Goal: Transaction & Acquisition: Book appointment/travel/reservation

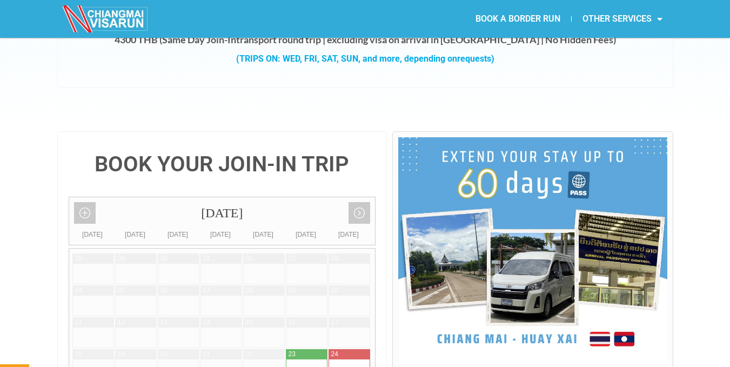
scroll to position [270, 0]
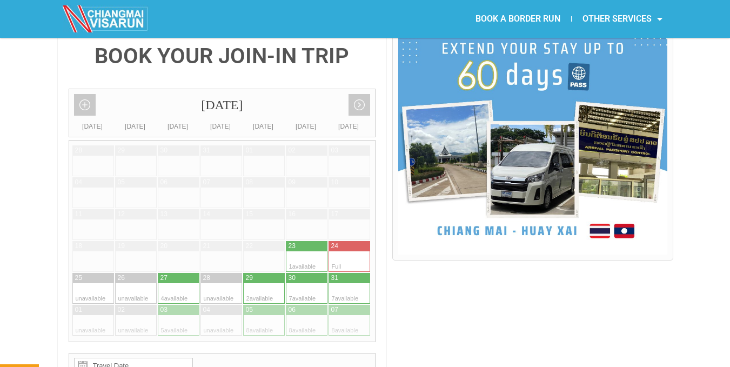
click at [189, 283] on div at bounding box center [188, 293] width 21 height 21
type input "[DATE]"
radio input "true"
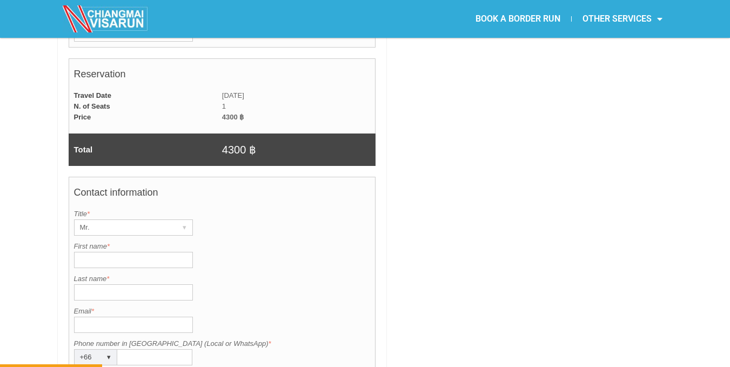
scroll to position [722, 0]
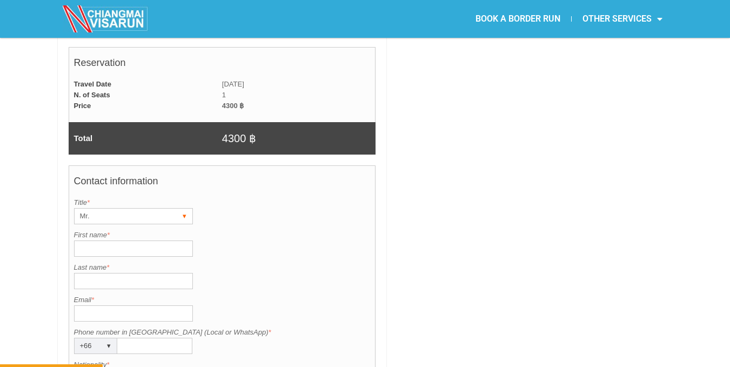
click at [131, 209] on div "Mr." at bounding box center [123, 216] width 97 height 15
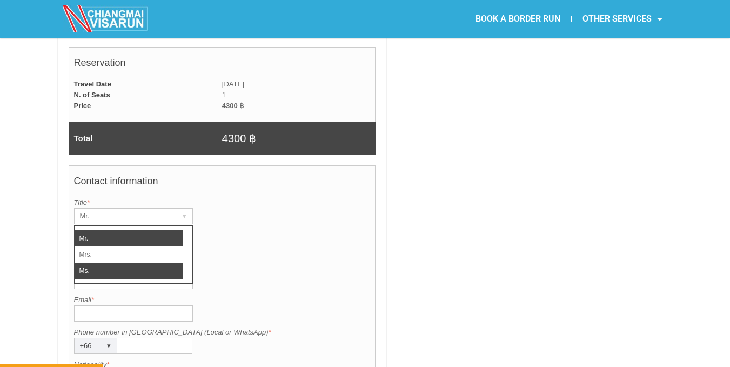
click at [132, 263] on li "Ms." at bounding box center [129, 271] width 108 height 16
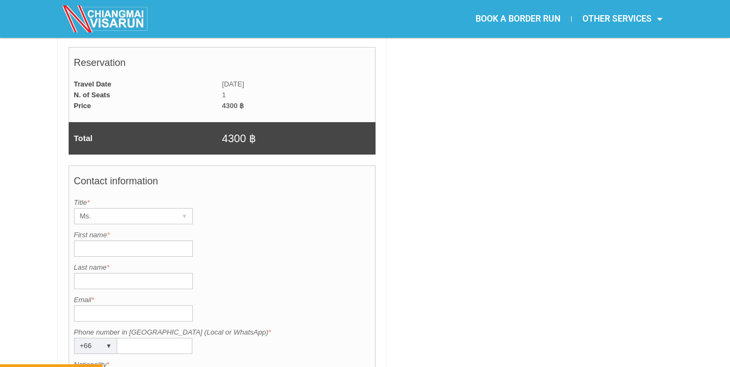
click at [136, 241] on input "First name *" at bounding box center [133, 249] width 119 height 16
type input "Autumn"
type input "Rogers"
type input "7194932481"
type input "[GEOGRAPHIC_DATA]"
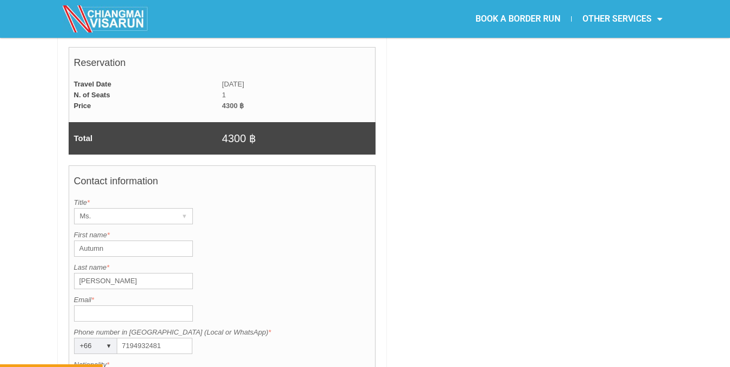
click at [125, 305] on input "Email *" at bounding box center [133, 313] width 119 height 16
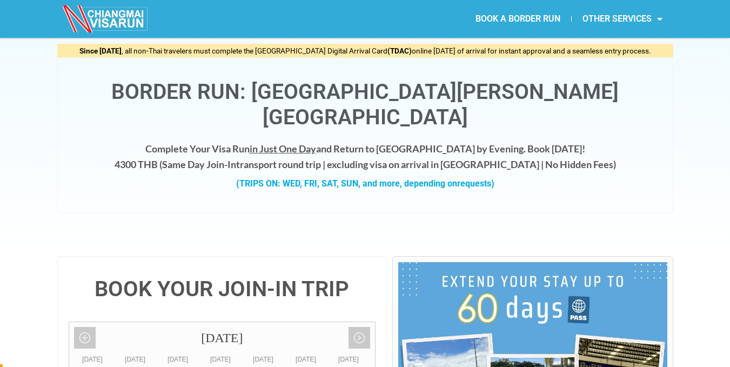
scroll to position [19, 0]
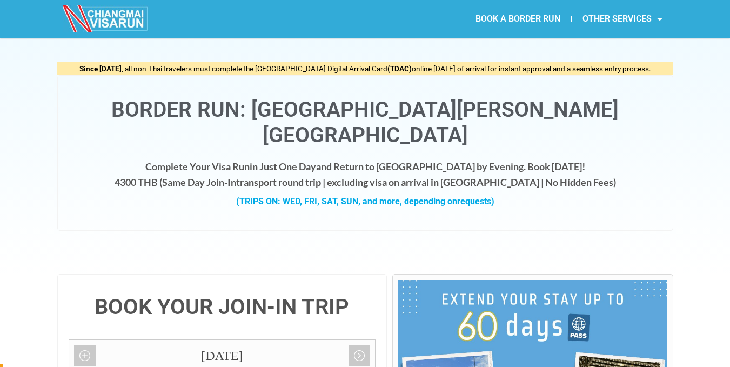
drag, startPoint x: 413, startPoint y: 170, endPoint x: 75, endPoint y: 205, distance: 339.7
click at [75, 205] on div "Border Run: Chiang Mai - Chiang Khong Complete Your Visa Run in Just One Day an…" at bounding box center [365, 153] width 616 height 156
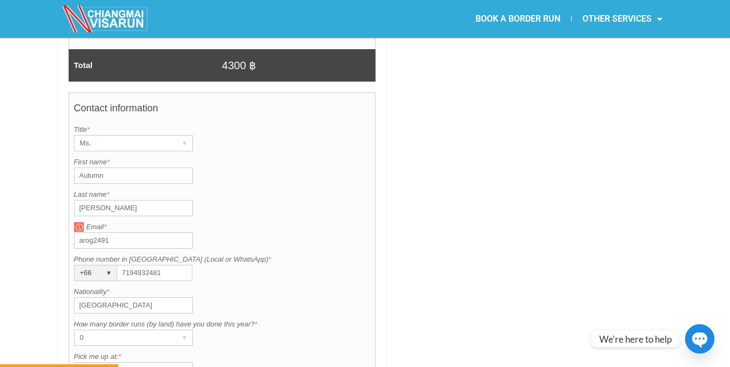
scroll to position [776, 0]
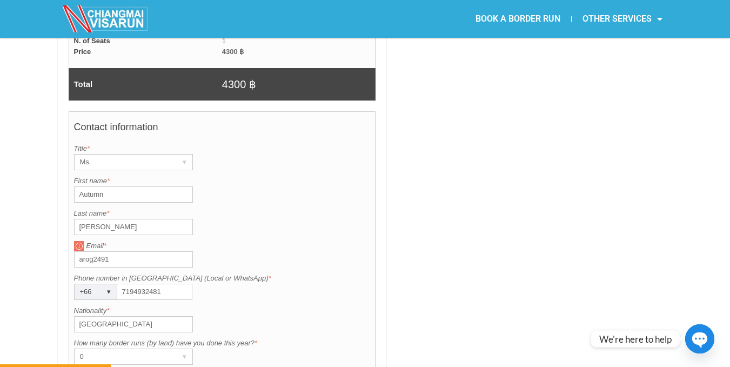
click at [130, 251] on input "arog2491" at bounding box center [133, 259] width 119 height 16
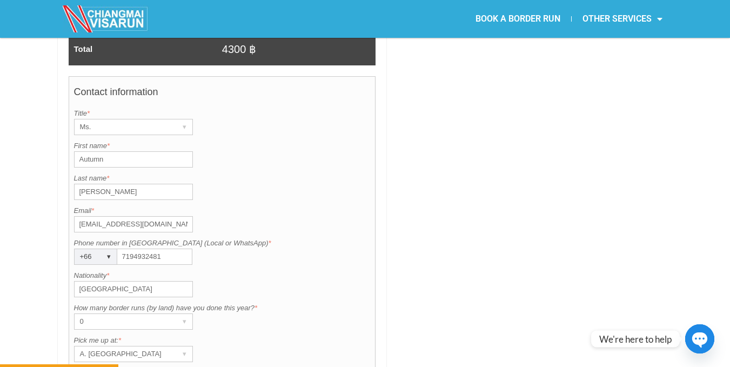
scroll to position [830, 0]
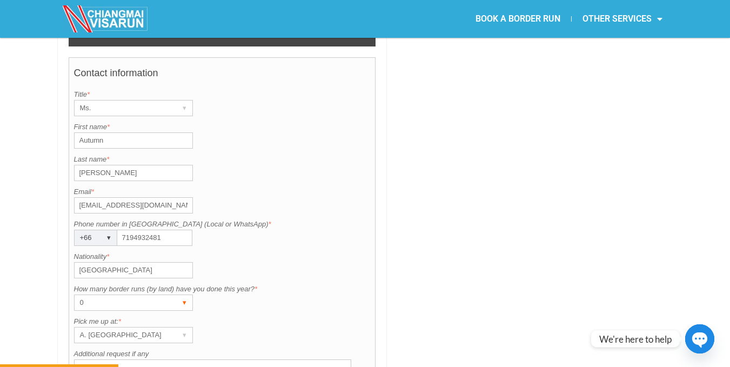
type input "arog2491@gmail.com"
click at [97, 295] on div "0" at bounding box center [123, 302] width 97 height 15
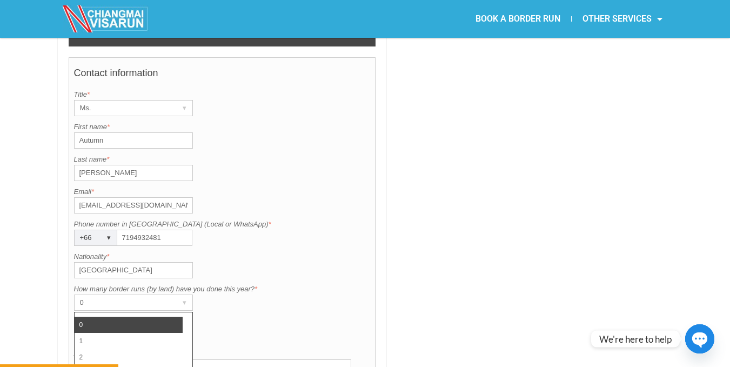
click at [92, 317] on li "0" at bounding box center [129, 325] width 108 height 16
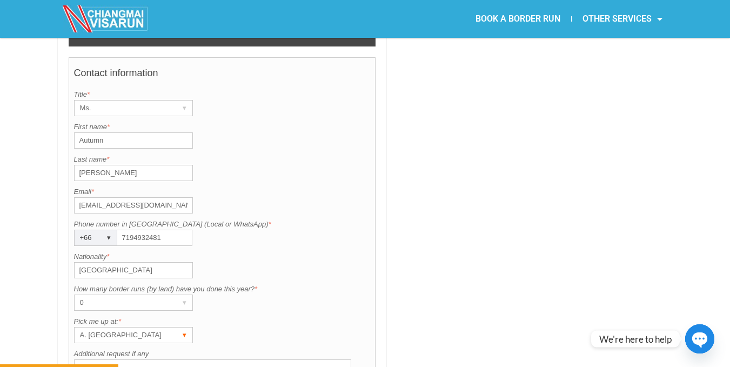
click at [114, 328] on div "A. [GEOGRAPHIC_DATA]" at bounding box center [123, 335] width 97 height 15
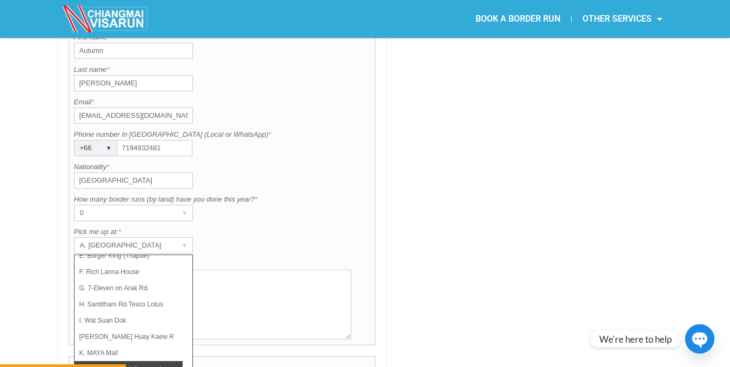
scroll to position [939, 0]
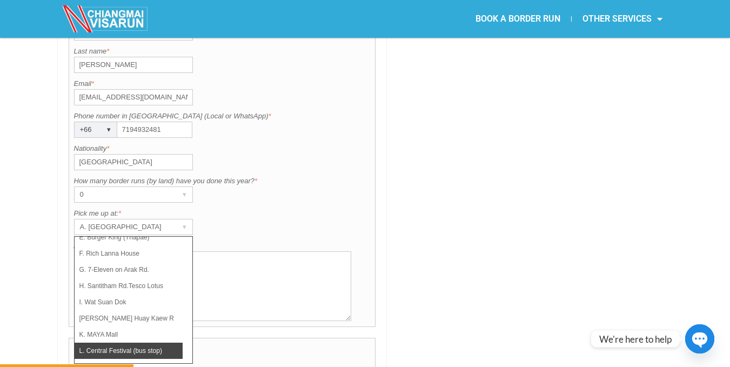
click at [133, 343] on li "L. Central Festival (bus stop)" at bounding box center [129, 351] width 108 height 16
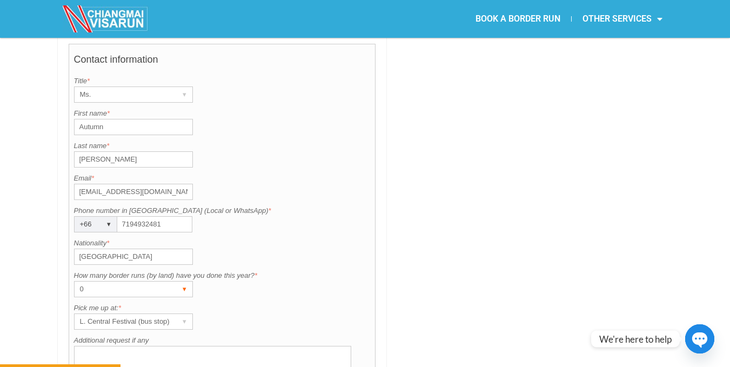
scroll to position [830, 0]
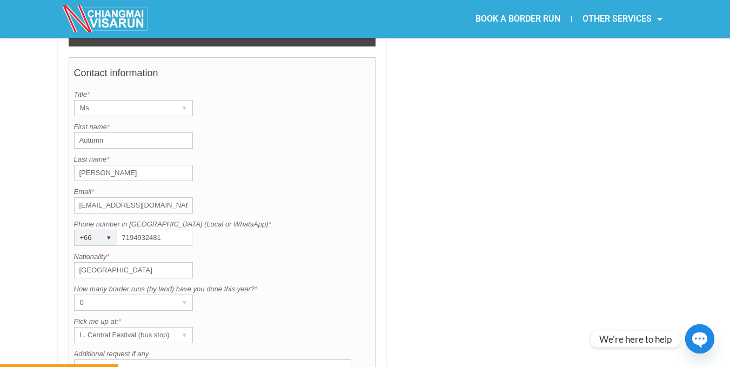
drag, startPoint x: 165, startPoint y: 213, endPoint x: 119, endPoint y: 214, distance: 46.5
click at [119, 230] on input "7194932481" at bounding box center [154, 238] width 75 height 16
type input "623342694"
click at [236, 187] on label "Email *" at bounding box center [222, 192] width 297 height 11
click at [193, 197] on input "arog2491@gmail.com" at bounding box center [133, 205] width 119 height 16
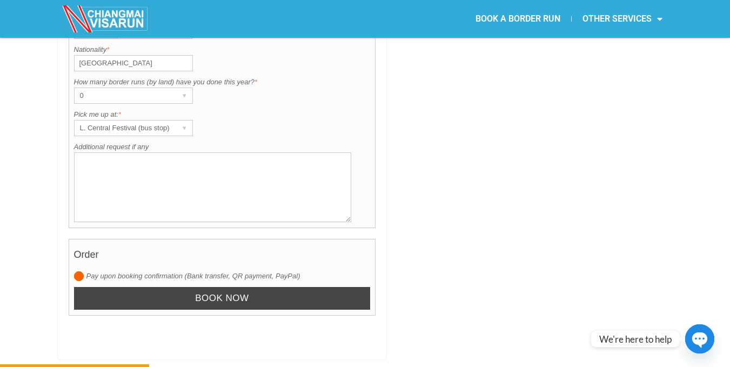
scroll to position [1047, 0]
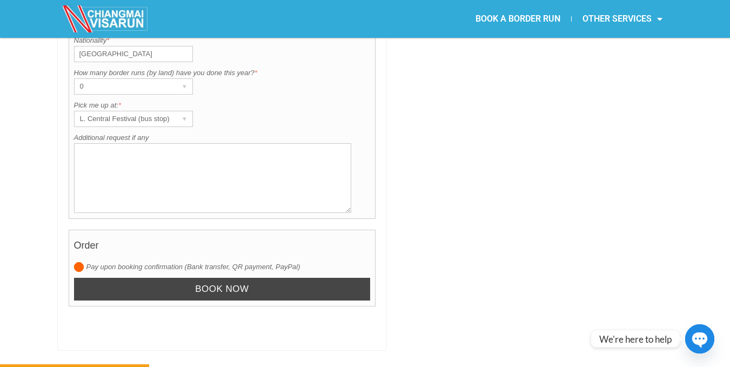
click at [181, 278] on input "Book now" at bounding box center [222, 289] width 297 height 23
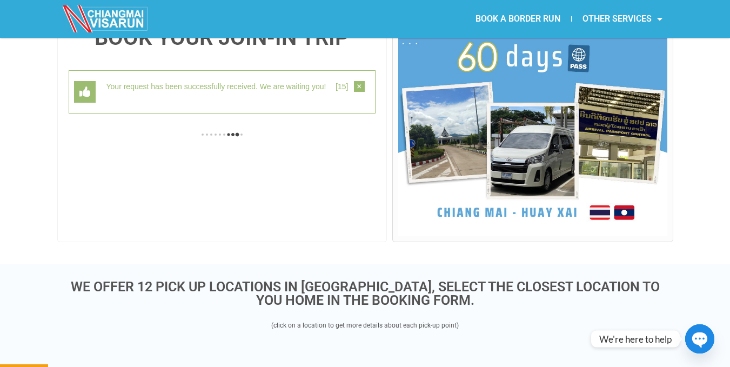
scroll to position [280, 0]
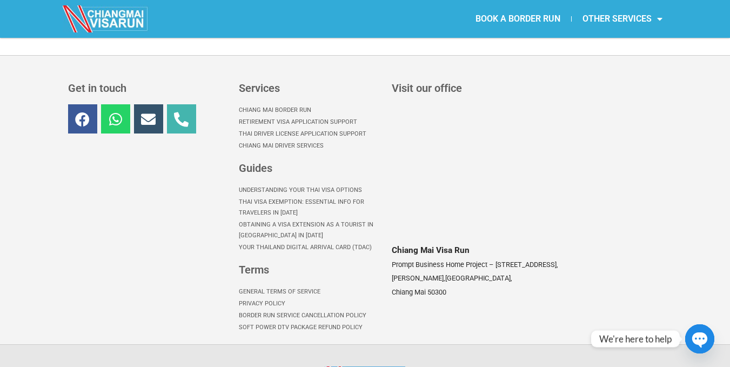
scroll to position [324, 0]
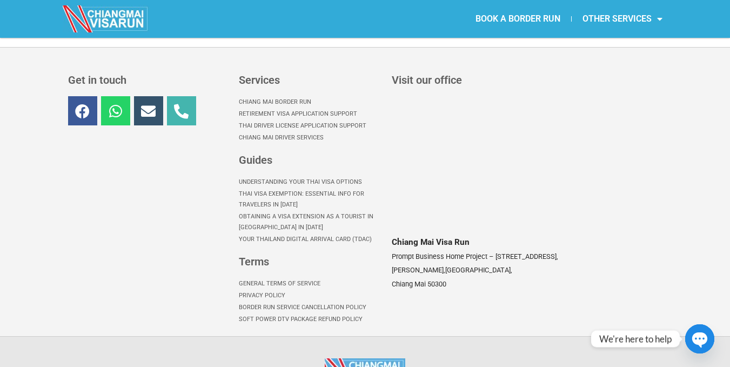
click at [304, 192] on link "Thai Visa Exemption: Essential Info for Travelers in [DATE]" at bounding box center [310, 199] width 142 height 23
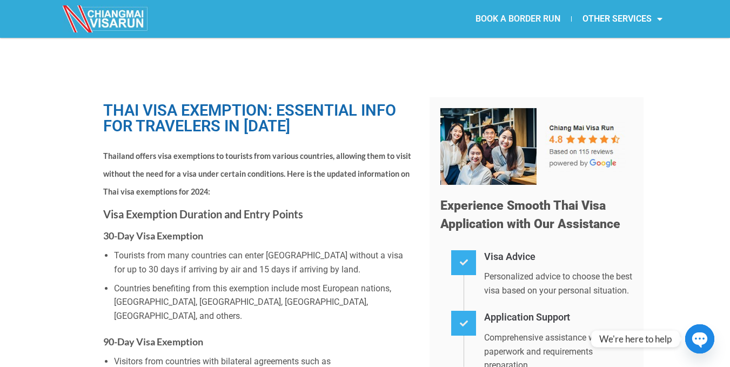
click at [487, 18] on link "BOOK A BORDER RUN" at bounding box center [518, 18] width 107 height 25
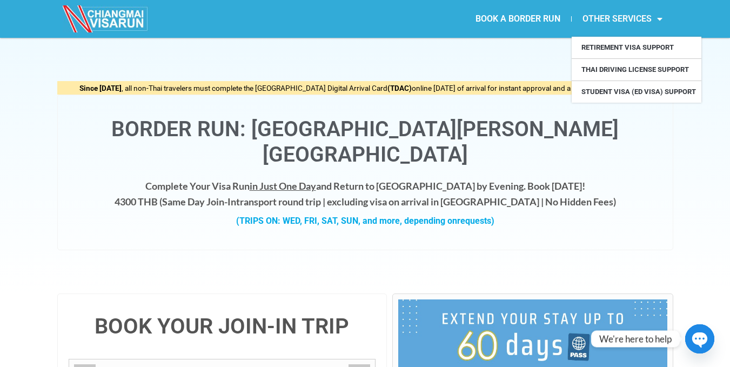
click at [650, 18] on link "OTHER SERVICES" at bounding box center [623, 18] width 102 height 25
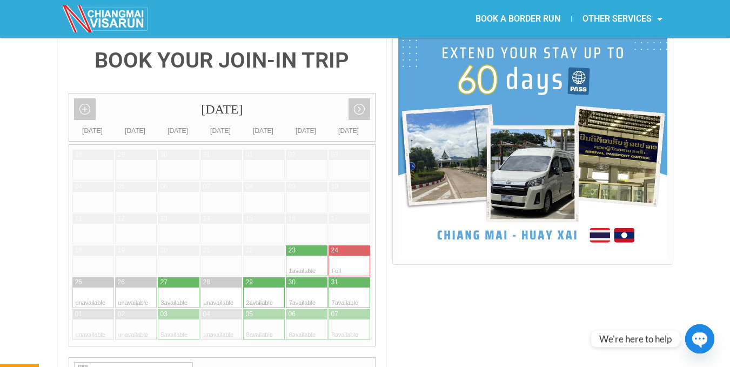
scroll to position [270, 0]
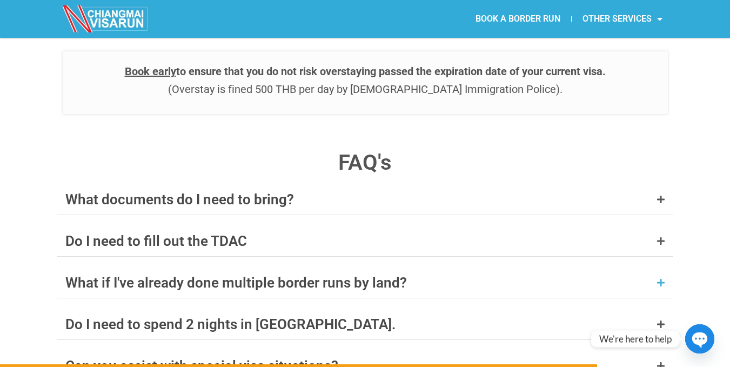
scroll to position [4137, 0]
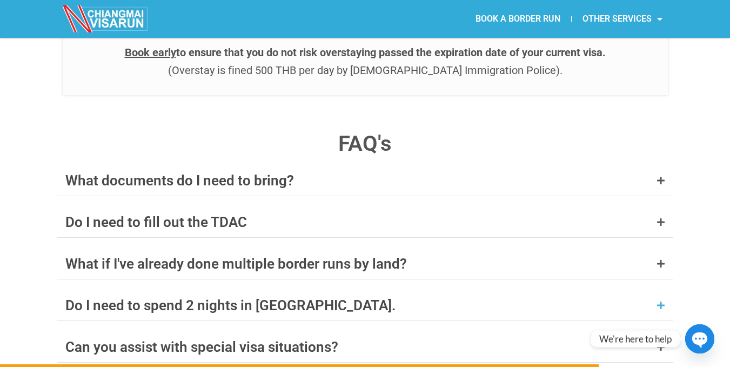
click at [178, 298] on div "Do I need to spend 2 nights in [GEOGRAPHIC_DATA]." at bounding box center [230, 305] width 330 height 14
